Goal: Find specific page/section: Find specific page/section

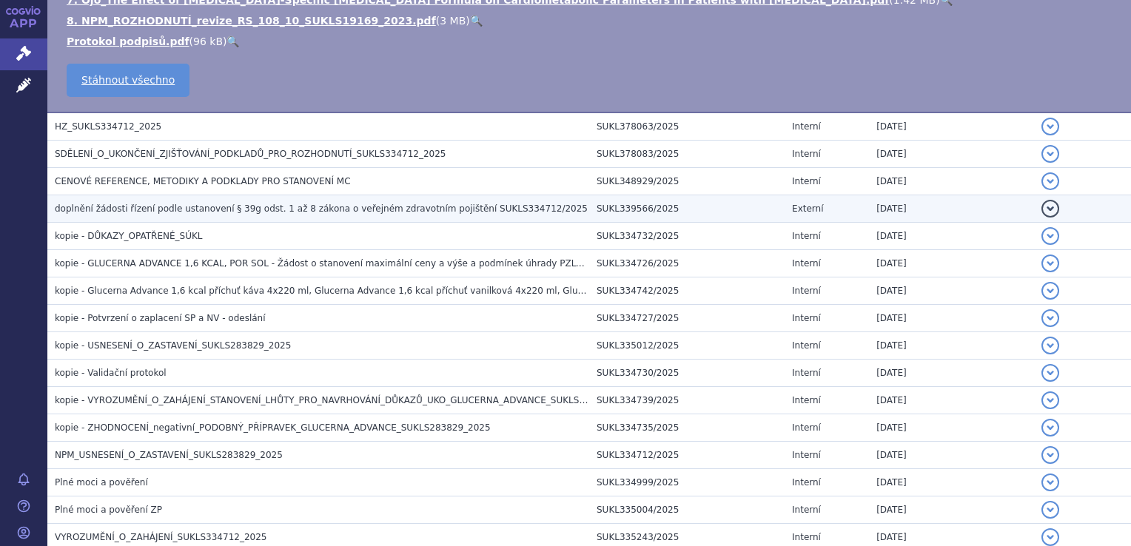
scroll to position [592, 0]
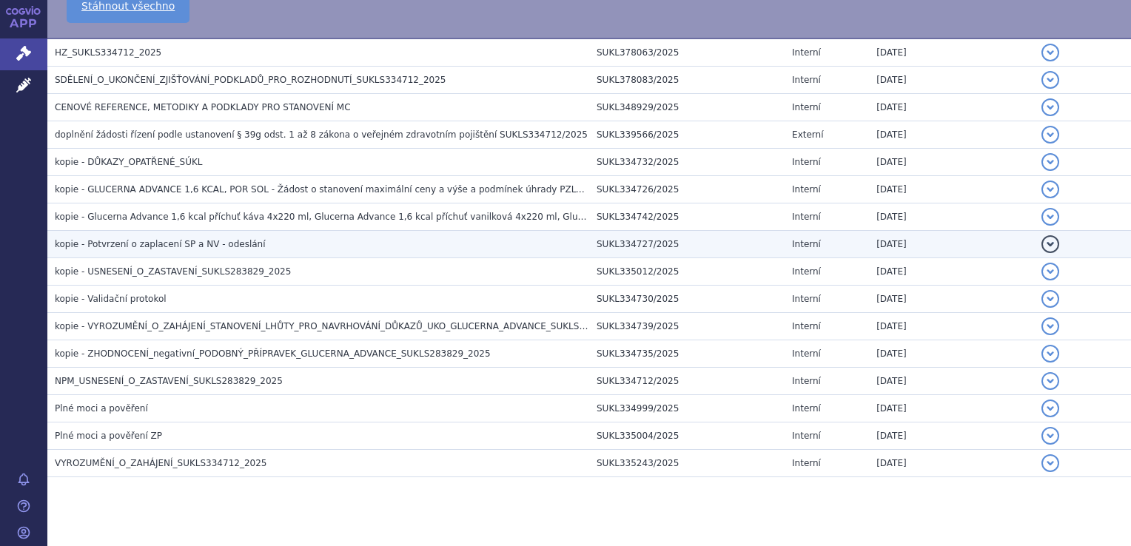
click at [230, 241] on span "kopie - Potvrzení o zaplacení SP a NV - odeslání" at bounding box center [160, 244] width 211 height 10
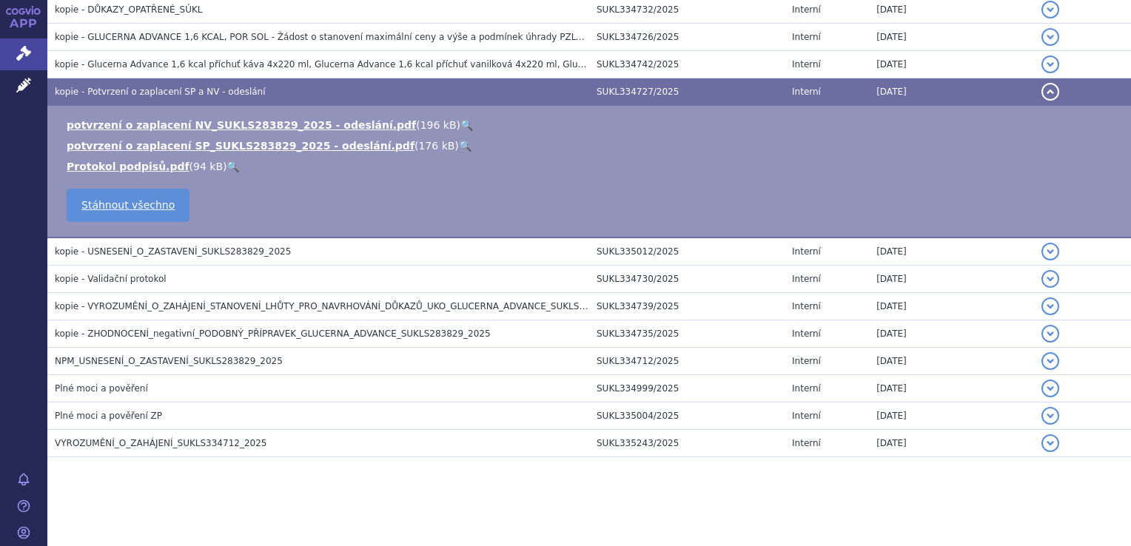
scroll to position [357, 0]
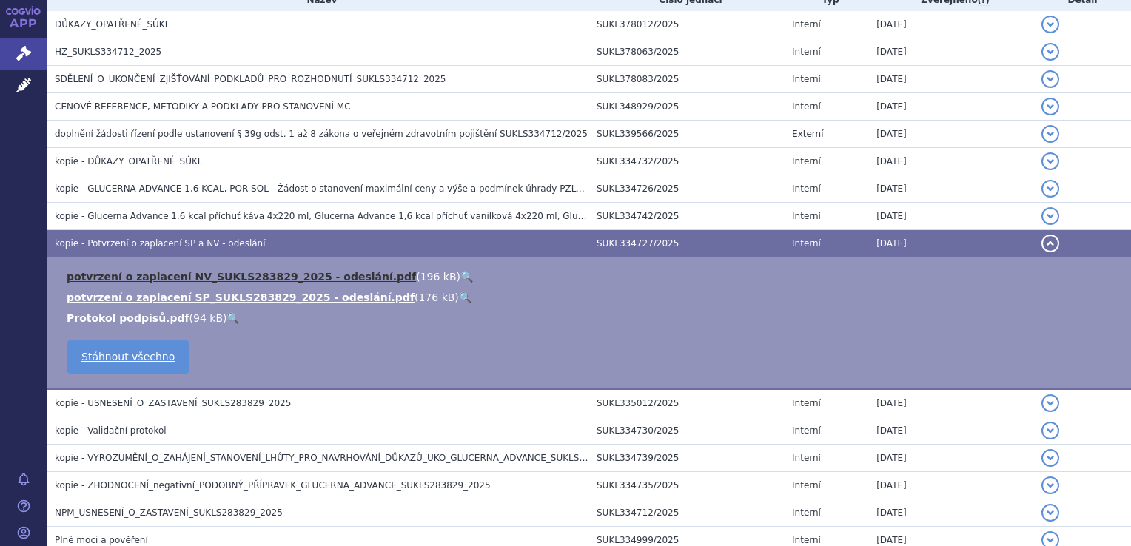
click at [243, 275] on link "potvrzení o zaplacení NV_SUKLS283829_2025 - odeslání.pdf" at bounding box center [241, 277] width 349 height 12
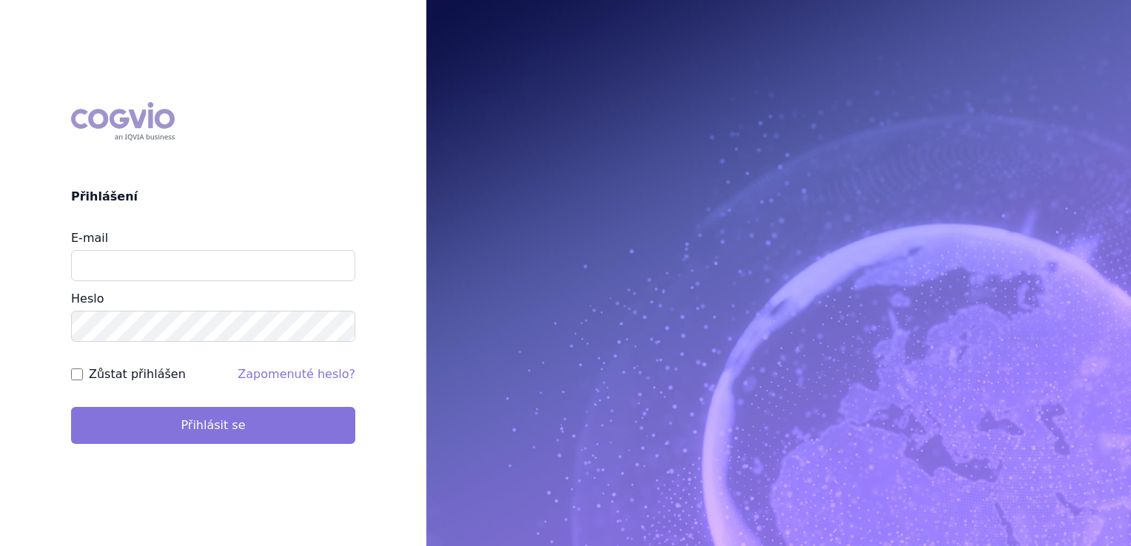
type input "jirihla@seznam.cz"
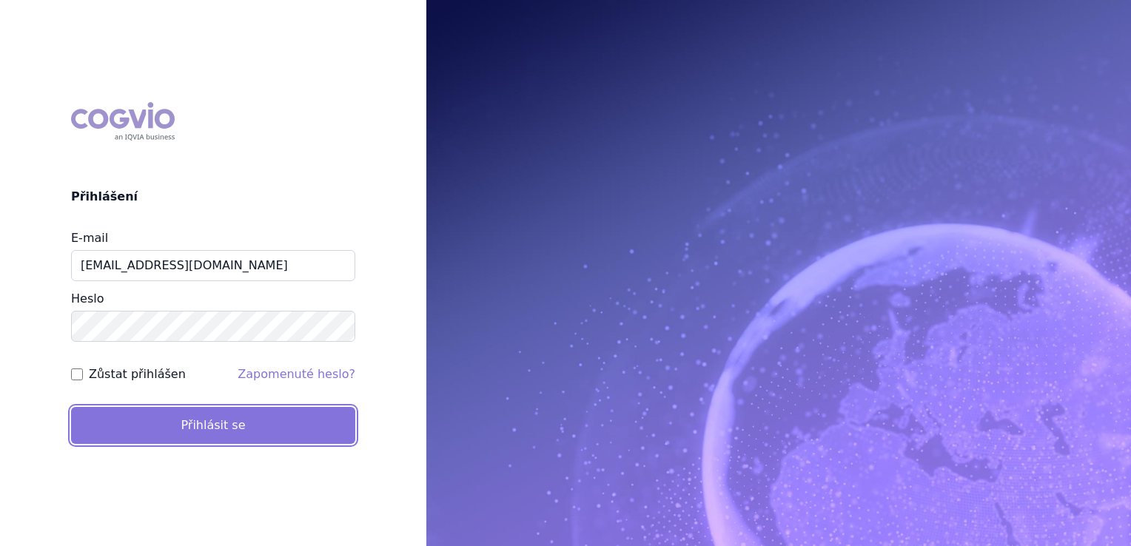
click at [215, 424] on button "Přihlásit se" at bounding box center [213, 425] width 284 height 37
click at [210, 425] on button "Přihlásit se" at bounding box center [213, 425] width 284 height 37
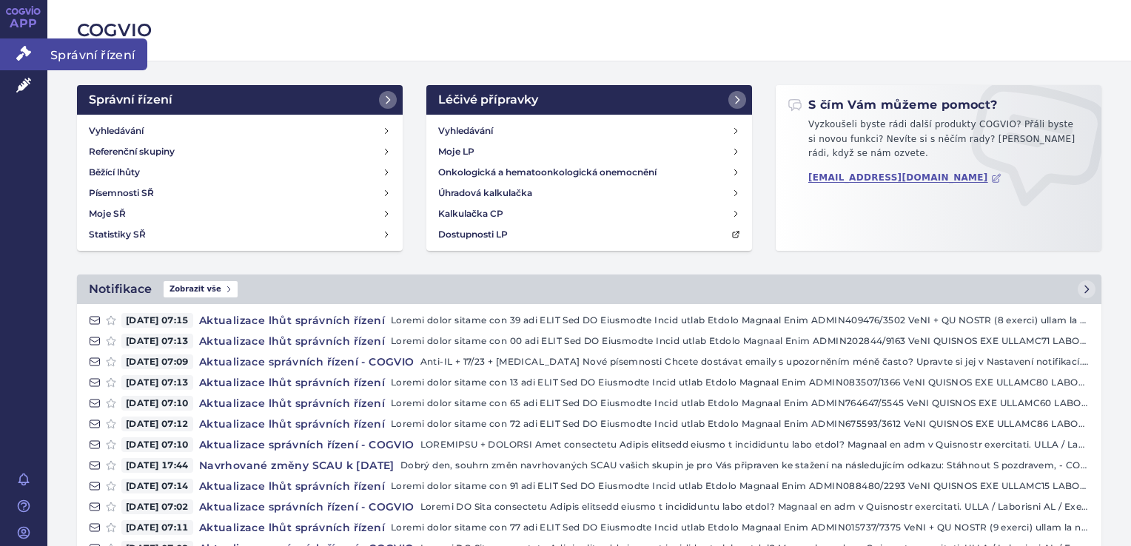
click at [22, 58] on icon at bounding box center [23, 53] width 15 height 15
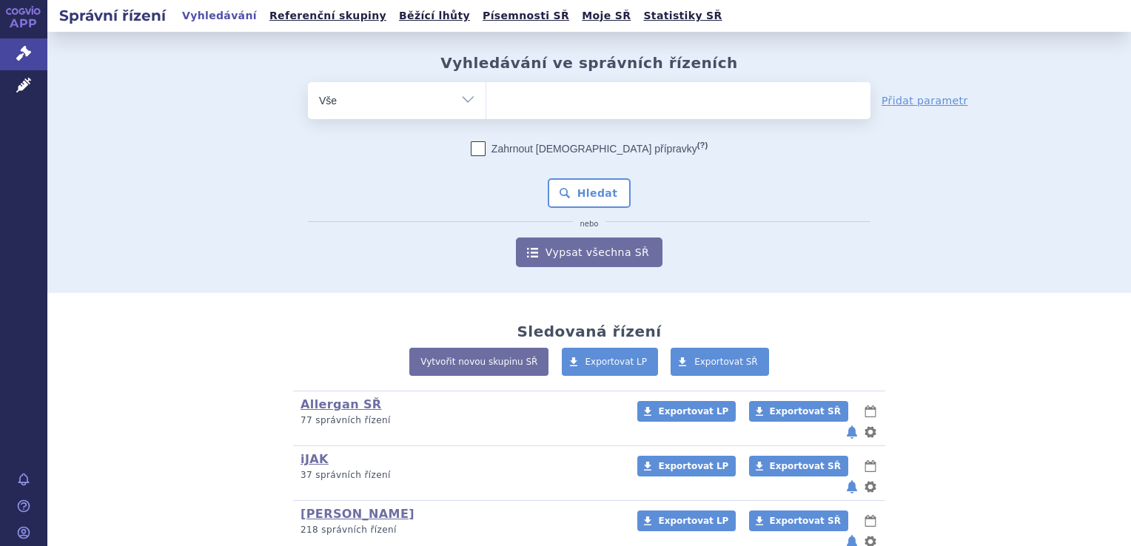
click at [499, 99] on input "search" at bounding box center [501, 99] width 8 height 18
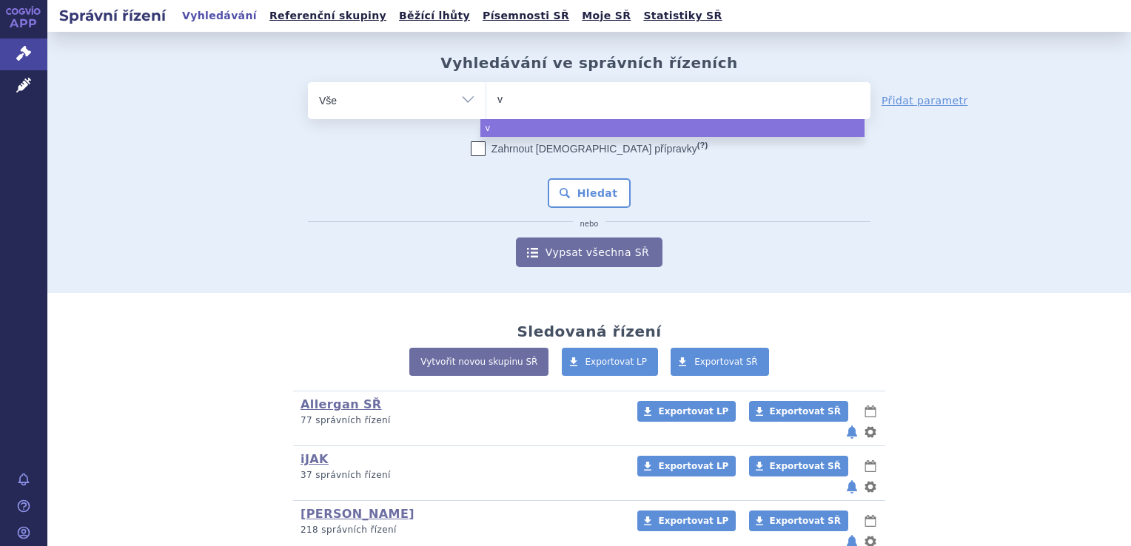
type input "vy"
type input "vyd"
type input "vydu"
type input "vydura"
select select "vydura"
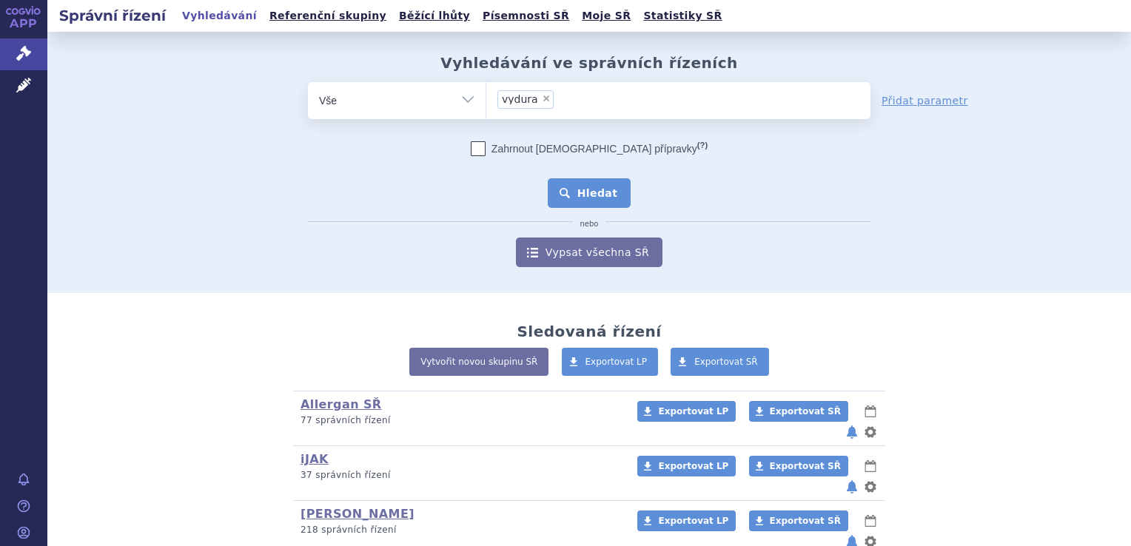
click at [588, 191] on button "Hledat" at bounding box center [590, 193] width 84 height 30
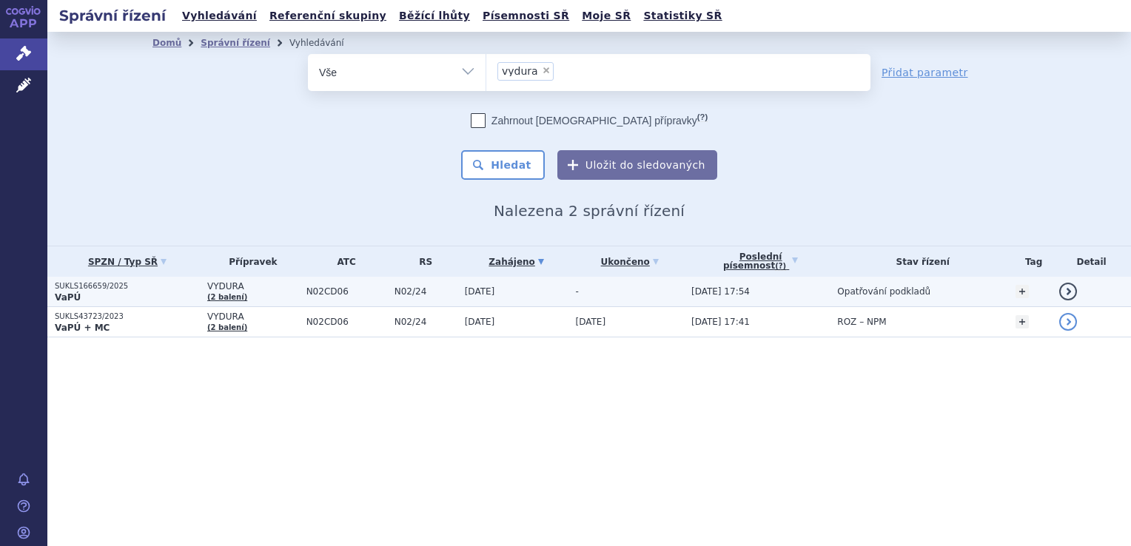
click at [66, 294] on strong "VaPÚ" at bounding box center [68, 297] width 26 height 10
